Goal: Task Accomplishment & Management: Manage account settings

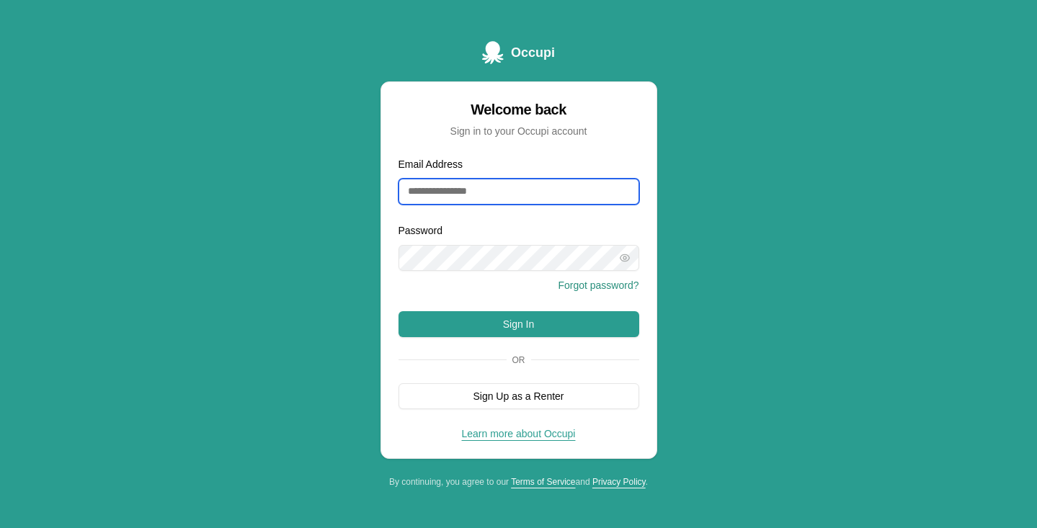
type input "**********"
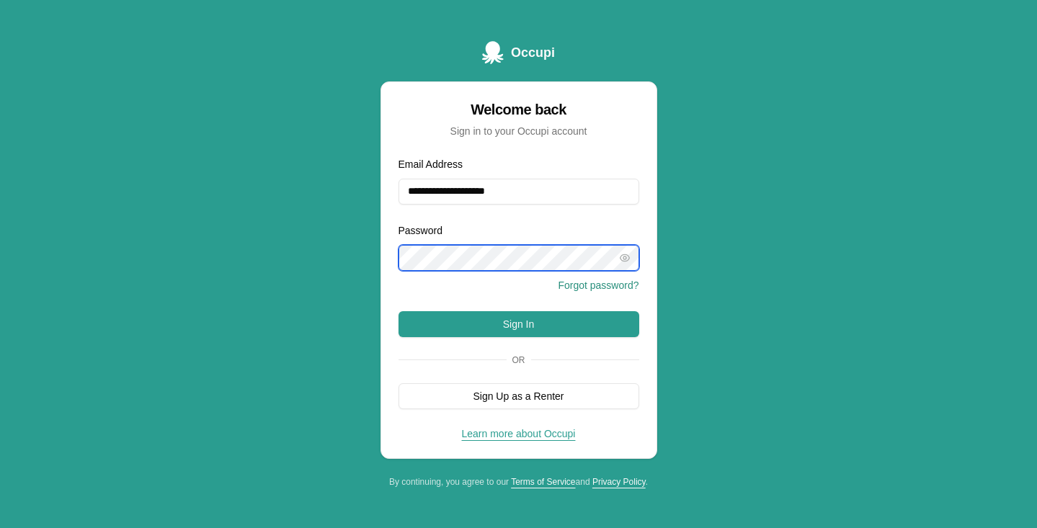
click at [518, 324] on button "Sign In" at bounding box center [519, 324] width 241 height 26
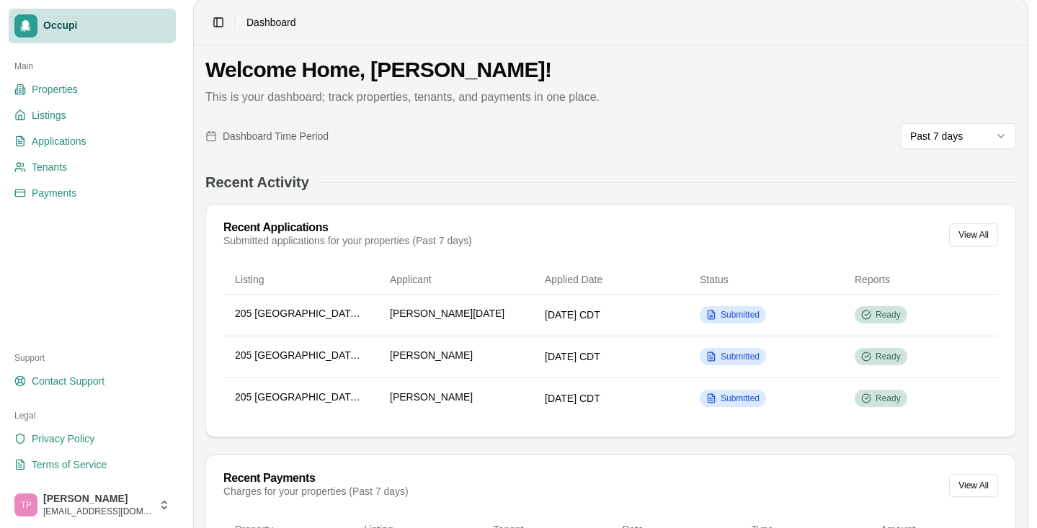
scroll to position [12, 0]
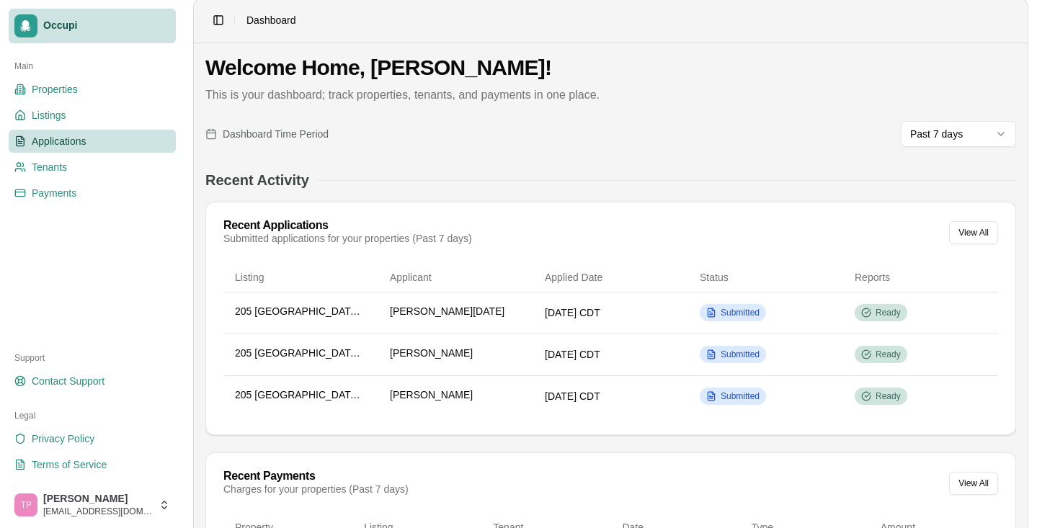
click at [67, 130] on link "Applications" at bounding box center [92, 141] width 167 height 23
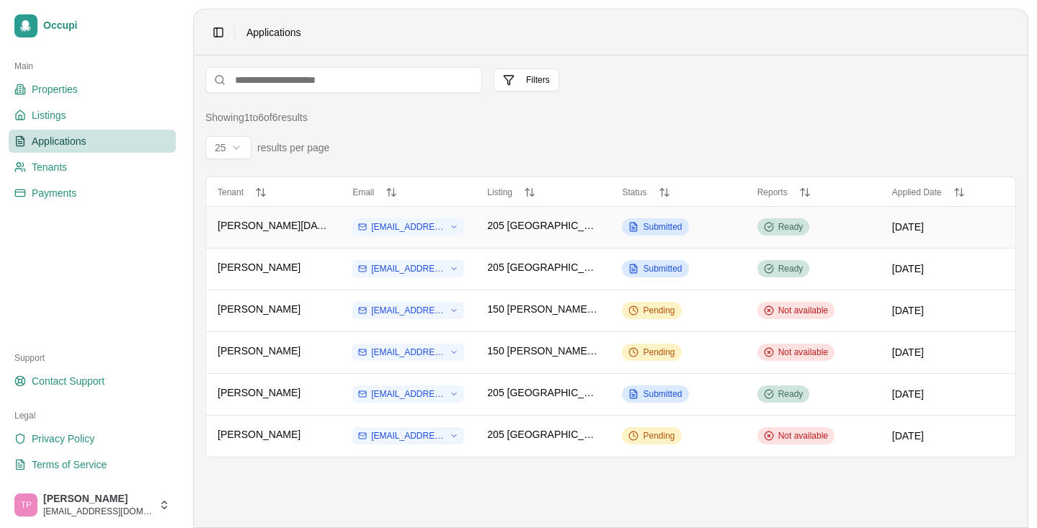
click at [279, 218] on td "[PERSON_NAME][DATE]" at bounding box center [273, 227] width 135 height 42
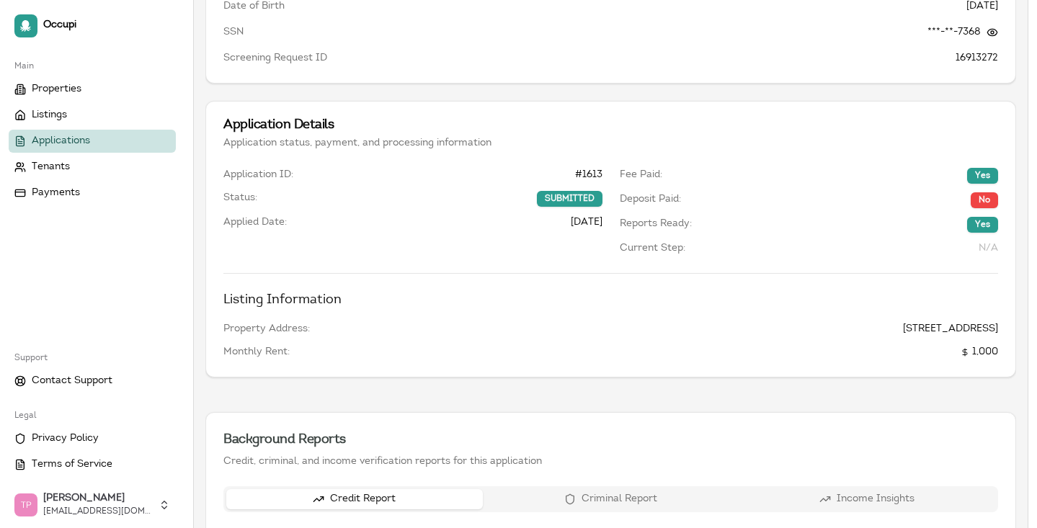
scroll to position [249, 0]
click at [591, 496] on button "Criminal Report" at bounding box center [611, 499] width 257 height 20
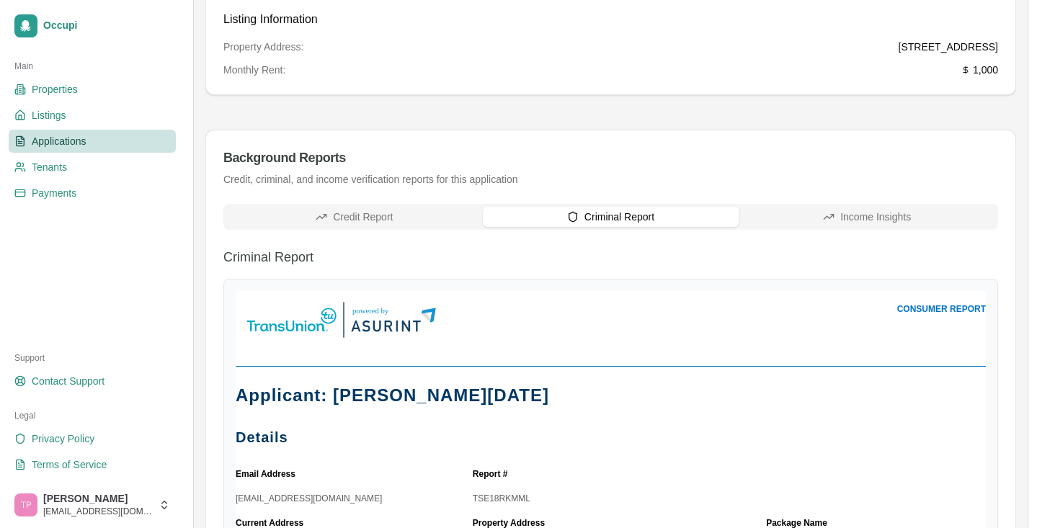
scroll to position [524, 0]
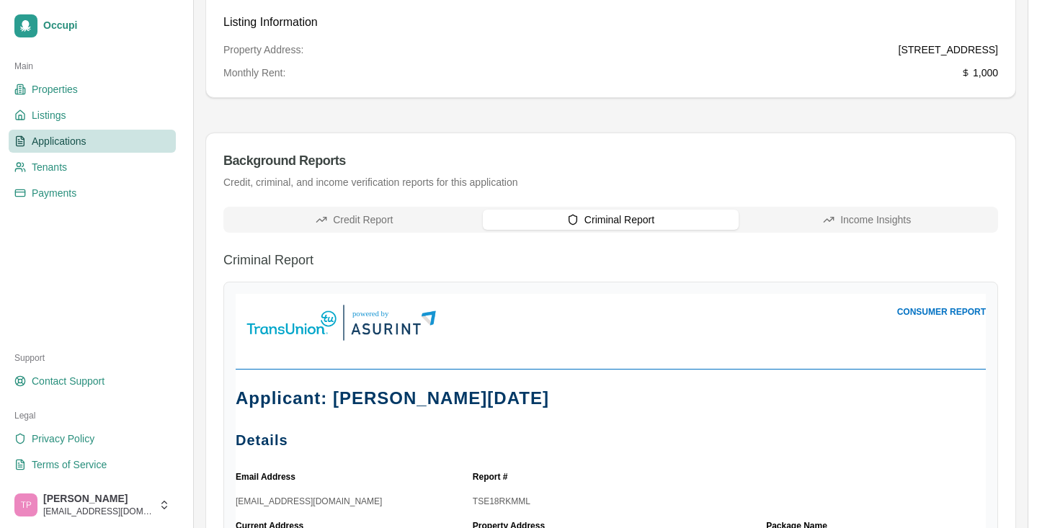
click at [839, 224] on button "Income Insights" at bounding box center [867, 220] width 257 height 20
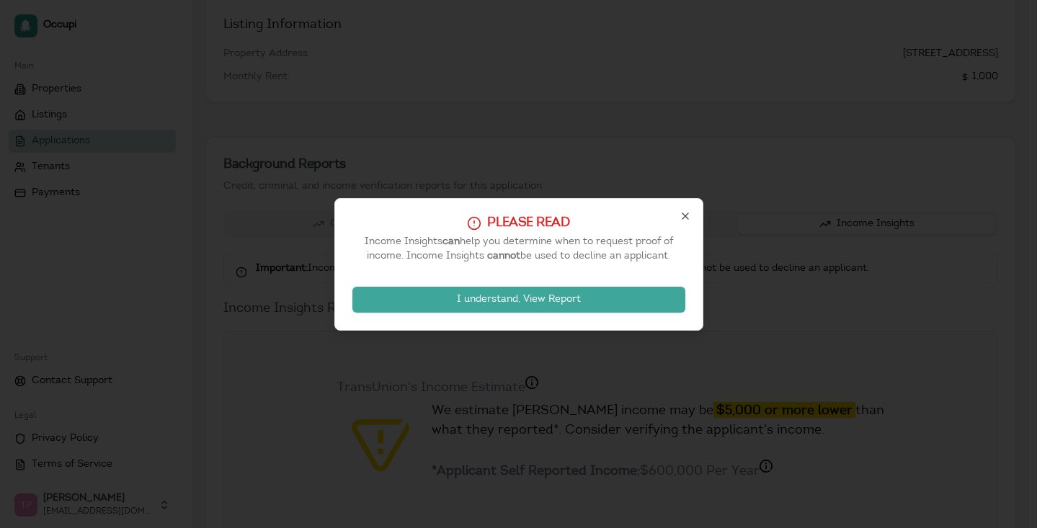
click at [562, 296] on button "I understand, View Report" at bounding box center [519, 300] width 333 height 26
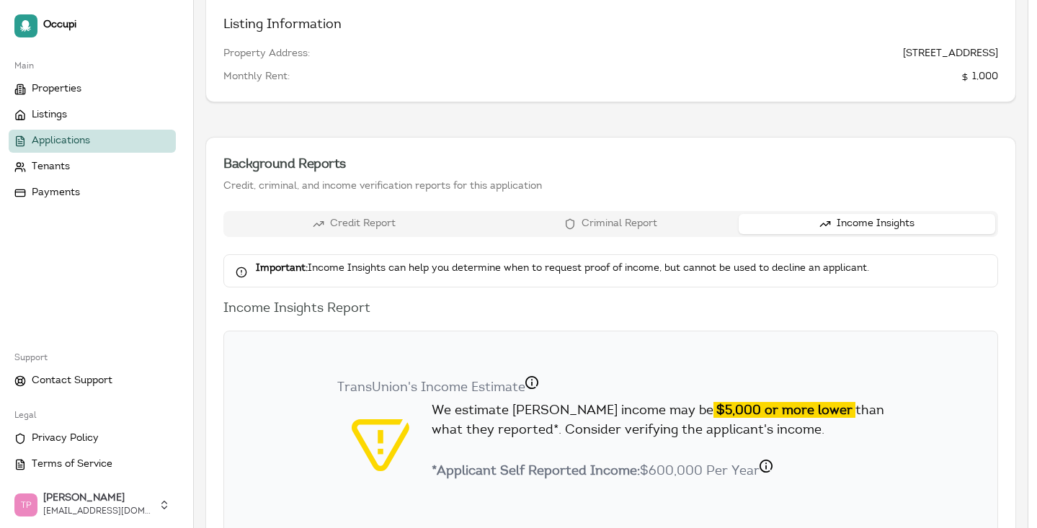
click at [341, 223] on button "Credit Report" at bounding box center [354, 224] width 257 height 20
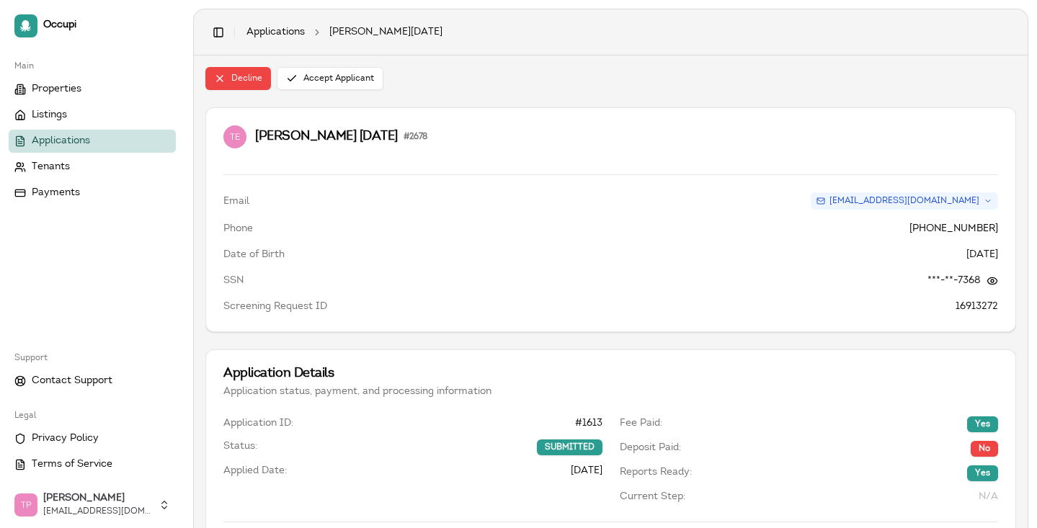
scroll to position [0, 0]
